Goal: Contribute content: Add original content to the website for others to see

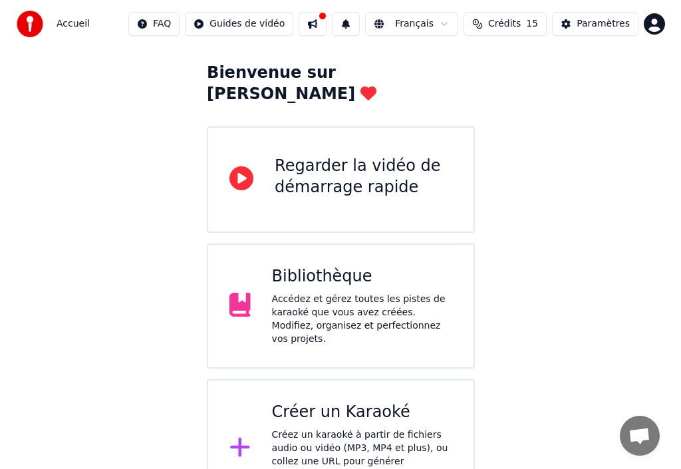
scroll to position [66, 0]
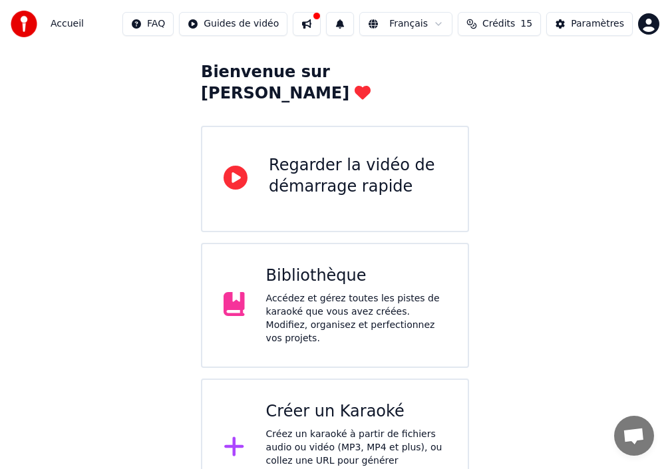
click at [239, 437] on icon at bounding box center [233, 446] width 19 height 19
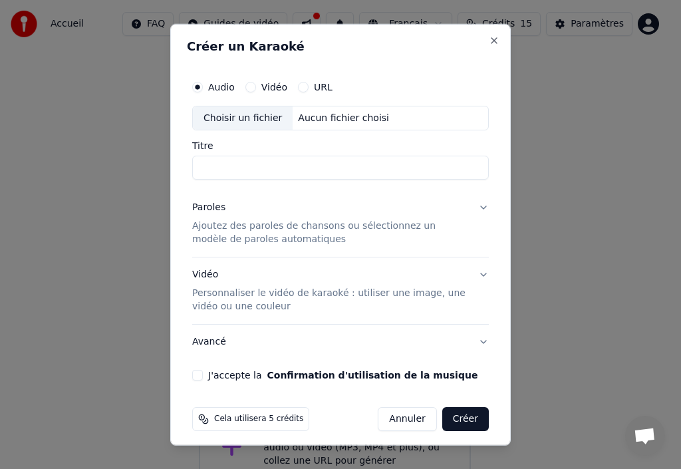
click at [221, 122] on div "Choisir un fichier" at bounding box center [243, 118] width 100 height 24
type input "**********"
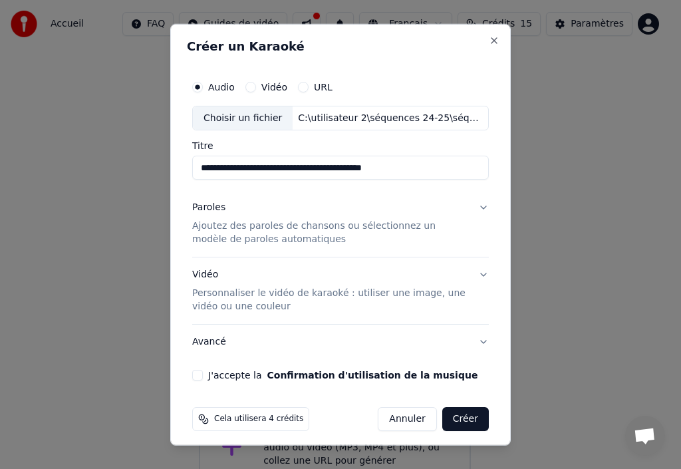
click at [390, 227] on p "Ajoutez des paroles de chansons ou sélectionnez un modèle de paroles automatiqu…" at bounding box center [329, 232] width 275 height 27
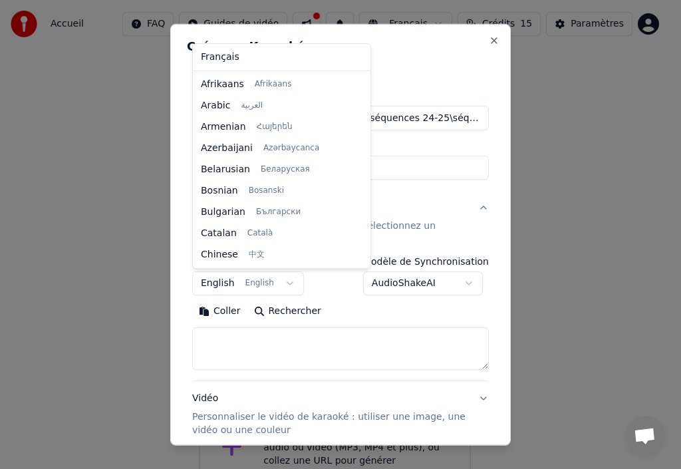
click at [282, 283] on body "**********" at bounding box center [335, 225] width 670 height 583
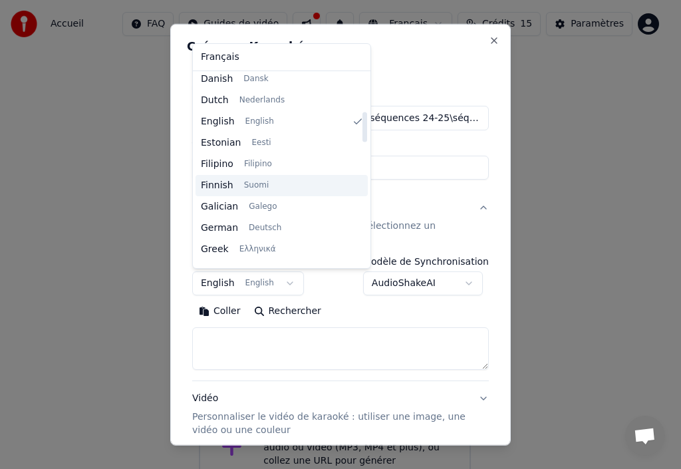
scroll to position [0, 0]
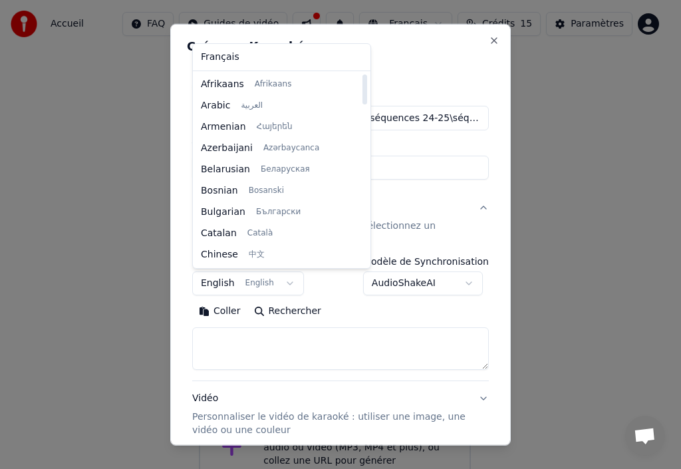
select select "**"
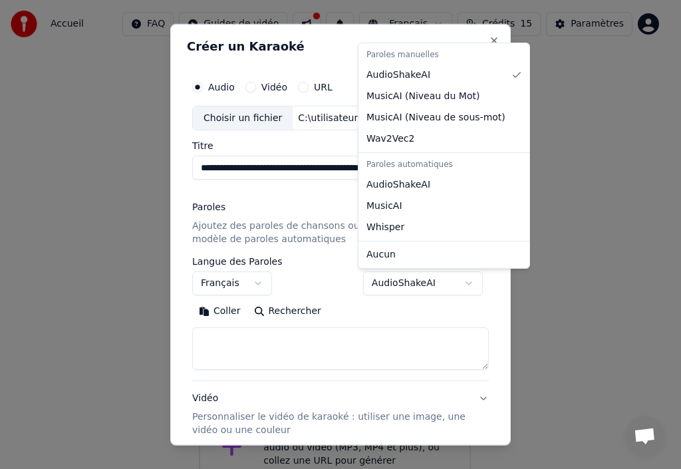
click at [462, 283] on body "**********" at bounding box center [335, 225] width 670 height 583
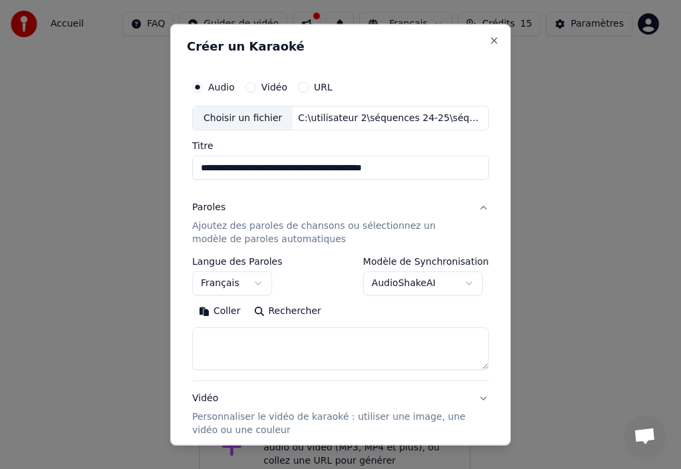
click at [462, 282] on body "**********" at bounding box center [335, 225] width 670 height 583
click at [222, 313] on button "Coller" at bounding box center [219, 311] width 55 height 21
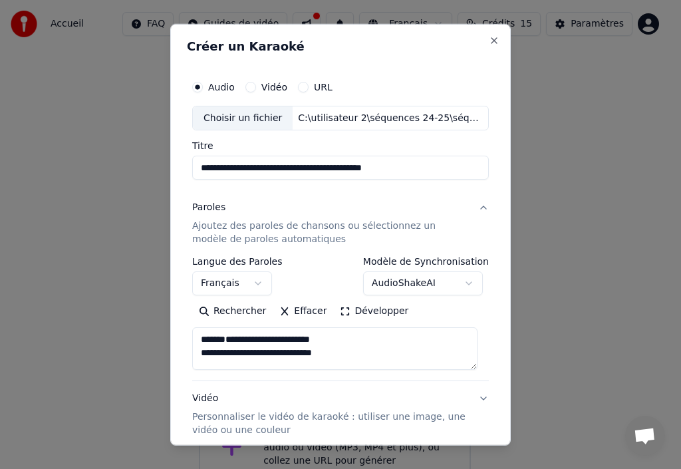
drag, startPoint x: 218, startPoint y: 345, endPoint x: 342, endPoint y: 355, distance: 124.2
click at [342, 355] on textarea at bounding box center [334, 348] width 285 height 43
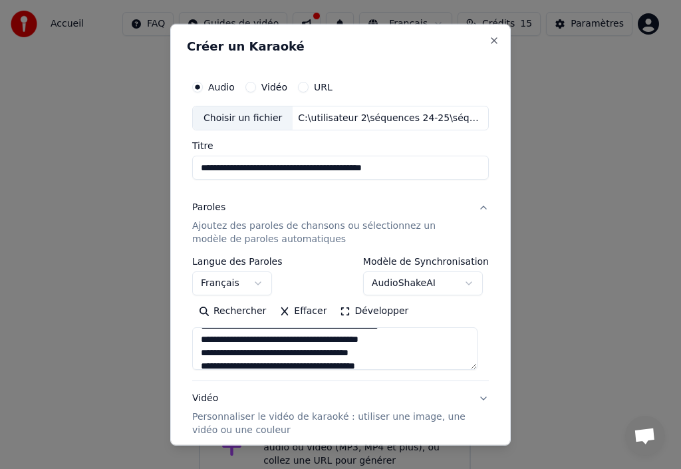
scroll to position [133, 0]
click at [228, 362] on textarea at bounding box center [334, 348] width 285 height 43
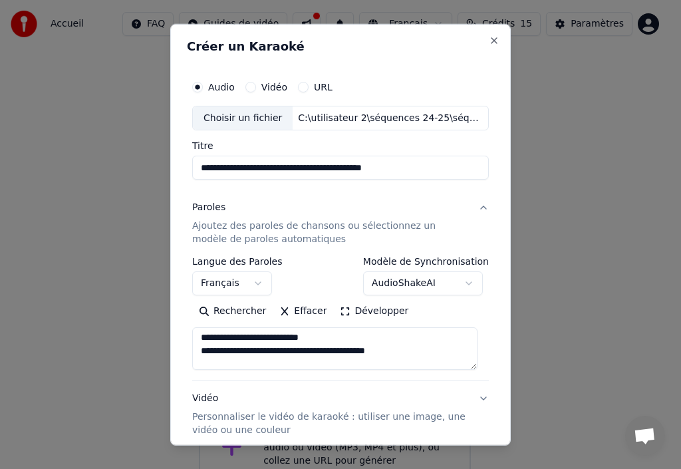
scroll to position [43, 0]
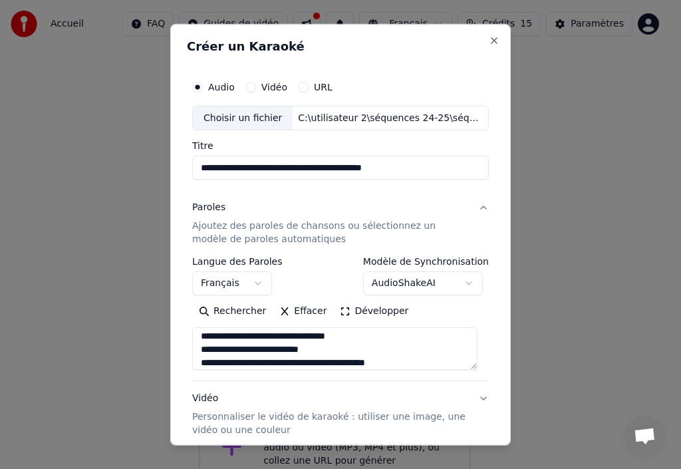
click at [228, 358] on textarea at bounding box center [334, 348] width 285 height 43
click at [228, 343] on textarea at bounding box center [334, 348] width 285 height 43
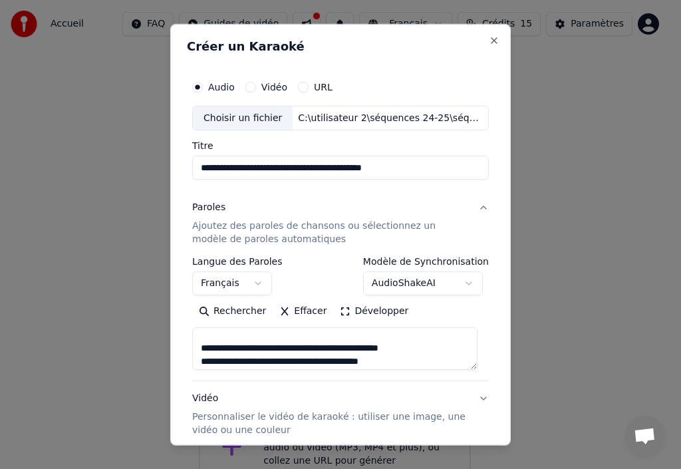
scroll to position [190, 0]
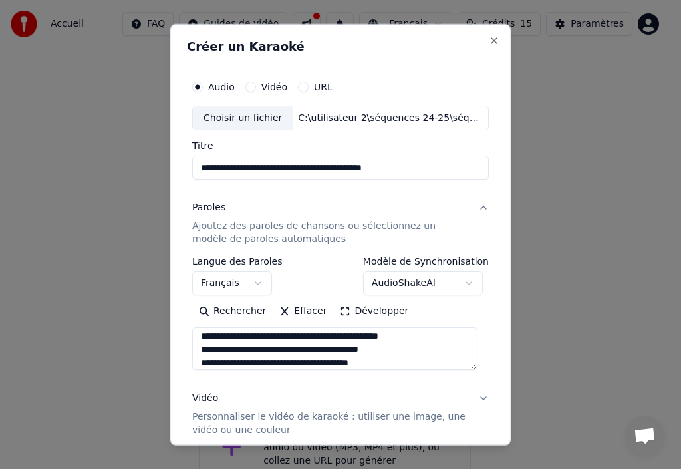
click at [231, 333] on textarea at bounding box center [334, 348] width 285 height 43
click at [229, 337] on textarea at bounding box center [334, 348] width 285 height 43
click at [229, 351] on textarea at bounding box center [334, 348] width 285 height 43
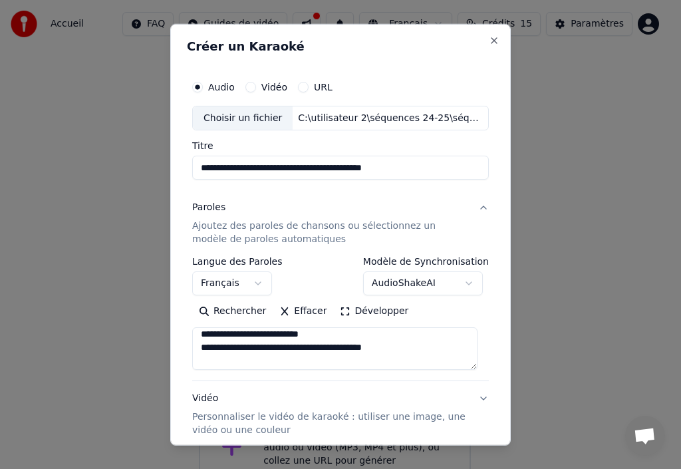
scroll to position [402, 0]
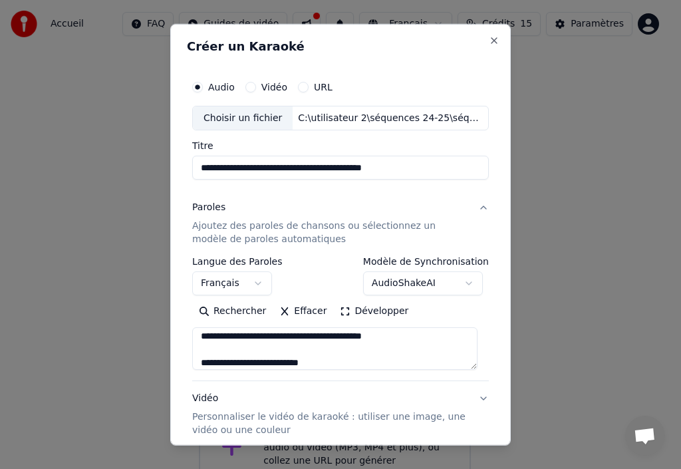
click at [228, 336] on textarea at bounding box center [334, 348] width 285 height 43
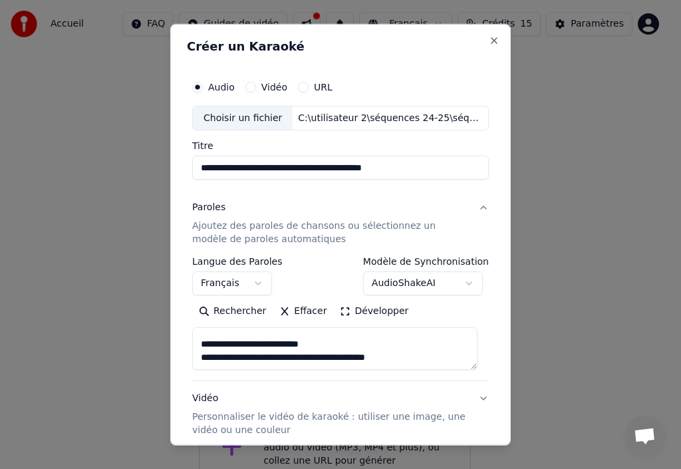
click at [228, 343] on textarea at bounding box center [334, 348] width 285 height 43
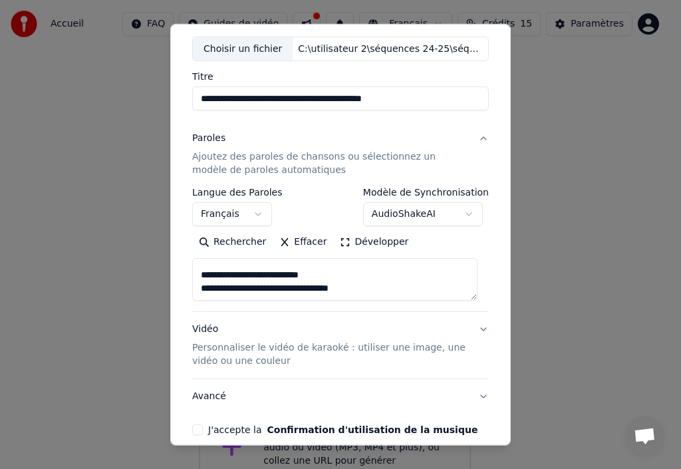
scroll to position [131, 0]
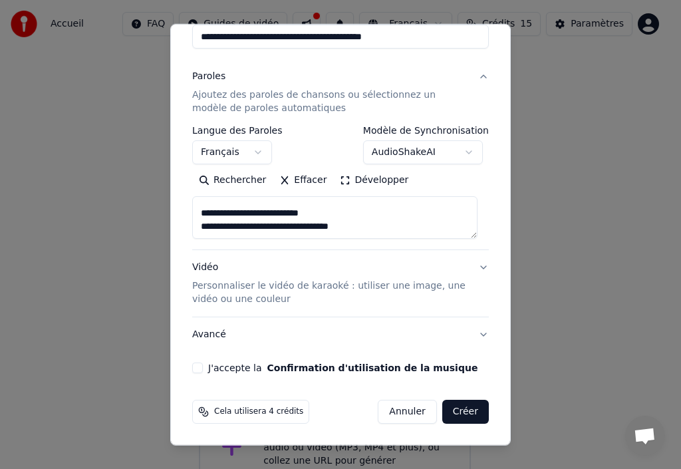
type textarea "**********"
click at [199, 369] on button "J'accepte la Confirmation d'utilisation de la musique" at bounding box center [197, 367] width 11 height 11
click at [457, 414] on button "Créer" at bounding box center [465, 412] width 47 height 24
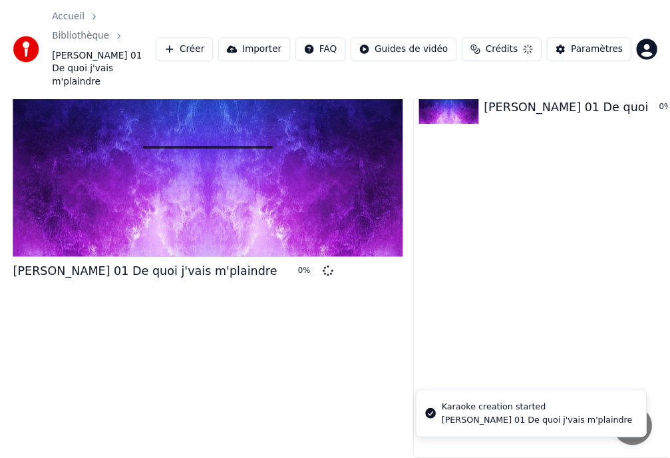
scroll to position [49, 0]
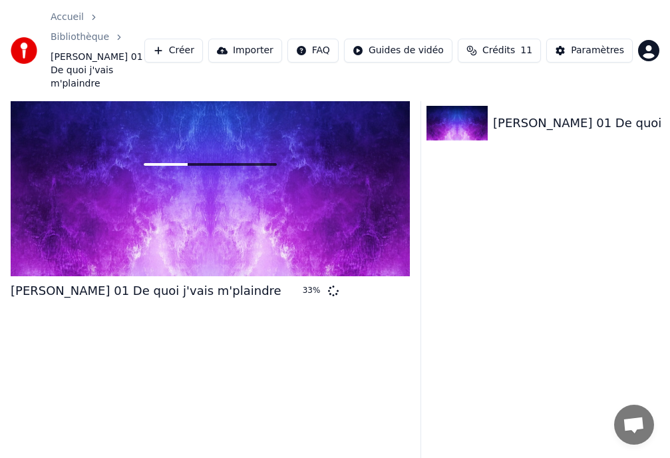
click at [513, 44] on span "Crédits" at bounding box center [498, 50] width 33 height 13
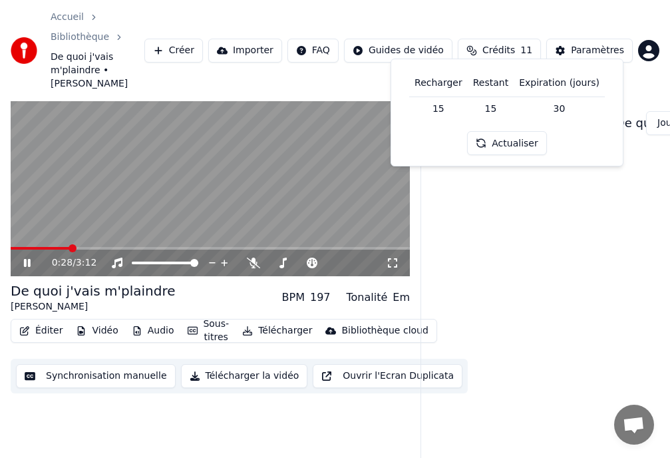
click at [24, 259] on icon at bounding box center [27, 263] width 7 height 8
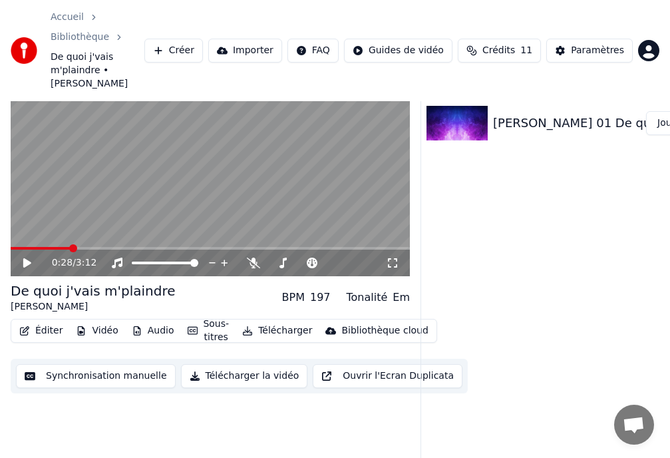
click at [239, 367] on button "Télécharger la vidéo" at bounding box center [244, 376] width 127 height 24
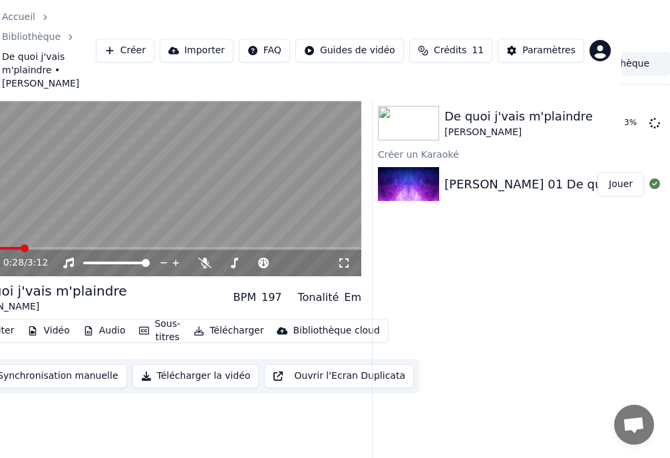
scroll to position [49, 50]
